Goal: Communication & Community: Share content

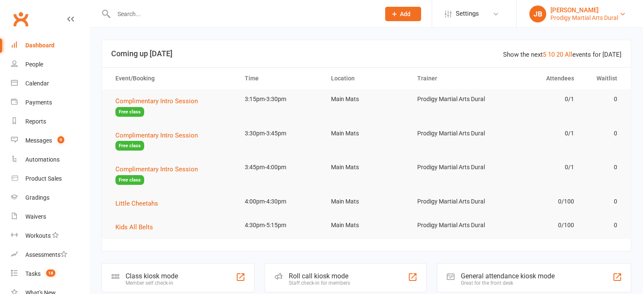
click at [581, 11] on div "[PERSON_NAME]" at bounding box center [585, 10] width 68 height 8
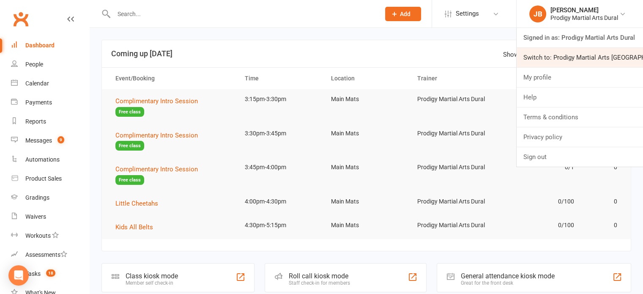
click at [589, 55] on link "Switch to: Prodigy Martial Arts [GEOGRAPHIC_DATA]" at bounding box center [580, 57] width 126 height 19
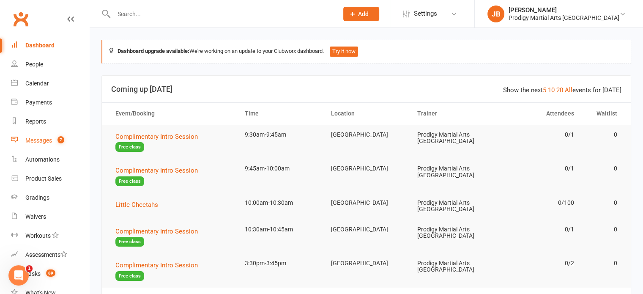
click at [46, 143] on div "Messages" at bounding box center [38, 140] width 27 height 7
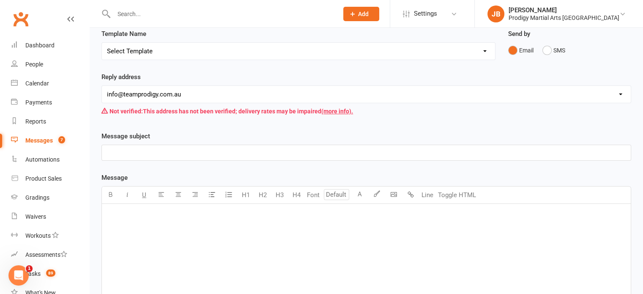
click at [152, 243] on div "﻿" at bounding box center [366, 267] width 529 height 127
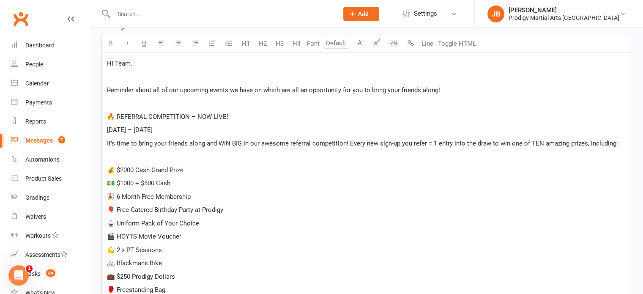
scroll to position [137, 0]
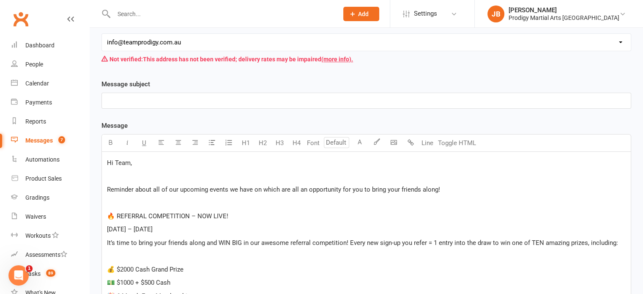
click at [157, 99] on p "﻿" at bounding box center [366, 101] width 519 height 10
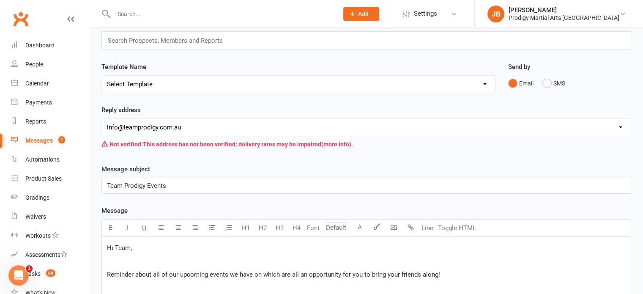
scroll to position [10, 0]
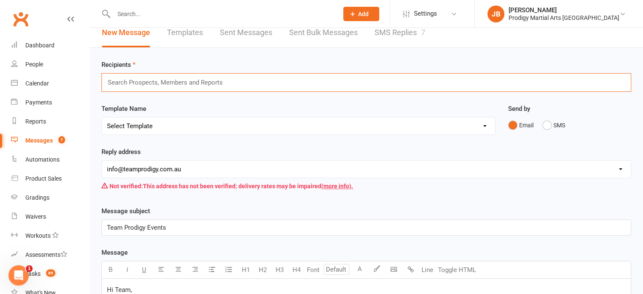
click at [143, 81] on input "text" at bounding box center [169, 82] width 124 height 11
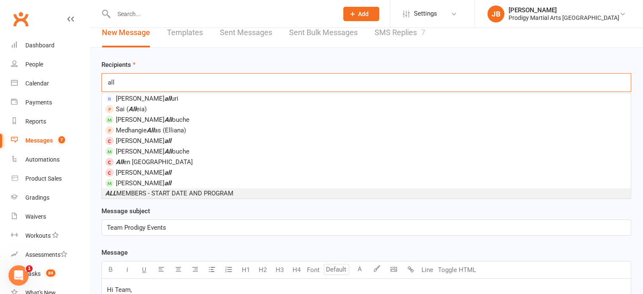
type input "all"
click at [157, 189] on span "ALL MEMBERS - START DATE AND PROGRAM" at bounding box center [169, 193] width 128 height 8
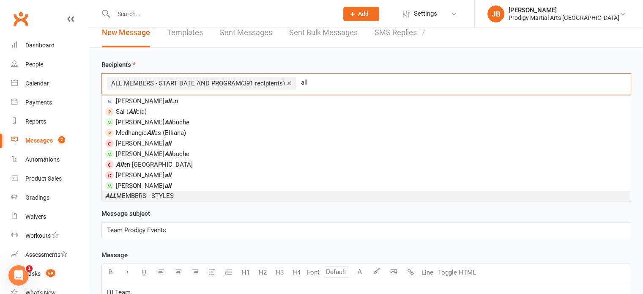
type input "all"
click at [139, 194] on span "ALL MEMBERS - STYLES" at bounding box center [139, 196] width 69 height 8
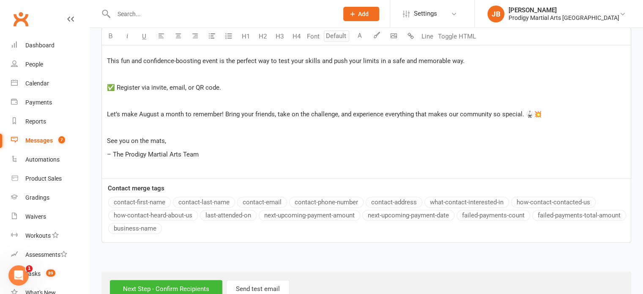
scroll to position [650, 0]
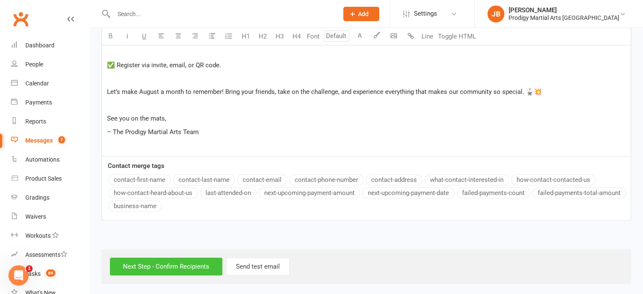
click at [153, 261] on input "Next Step - Confirm Recipients" at bounding box center [166, 267] width 112 height 18
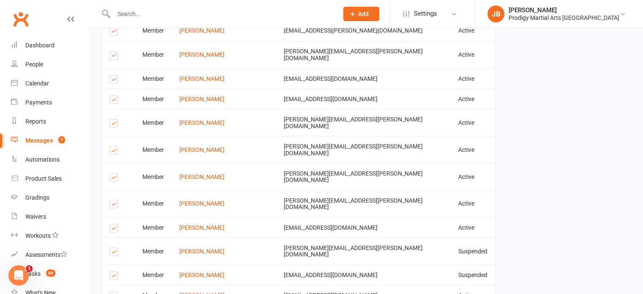
scroll to position [1574, 0]
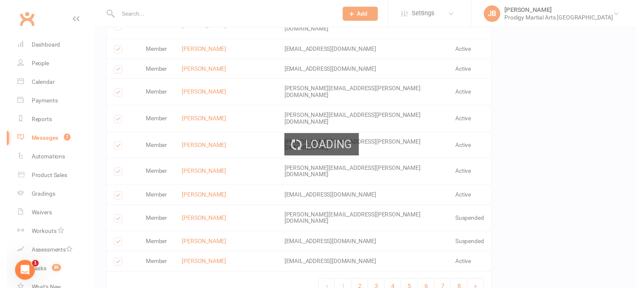
scroll to position [1570, 0]
